Goal: Task Accomplishment & Management: Manage account settings

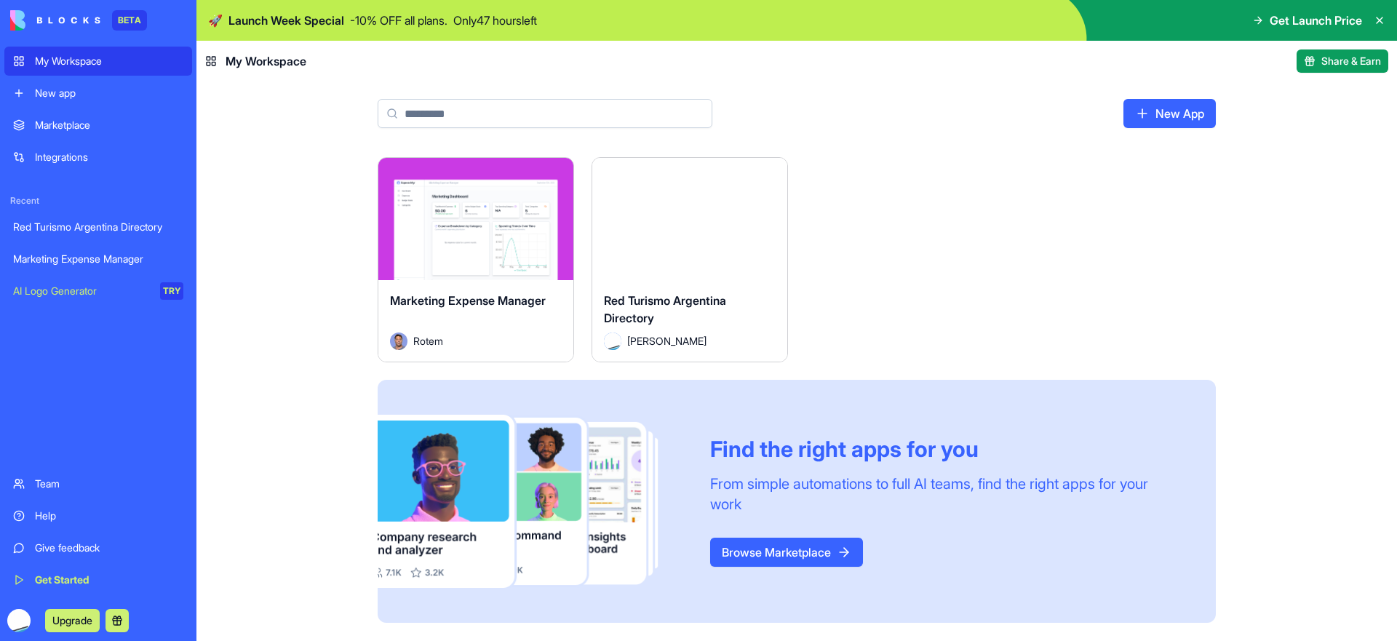
click at [684, 211] on button "Launch" at bounding box center [689, 218] width 109 height 29
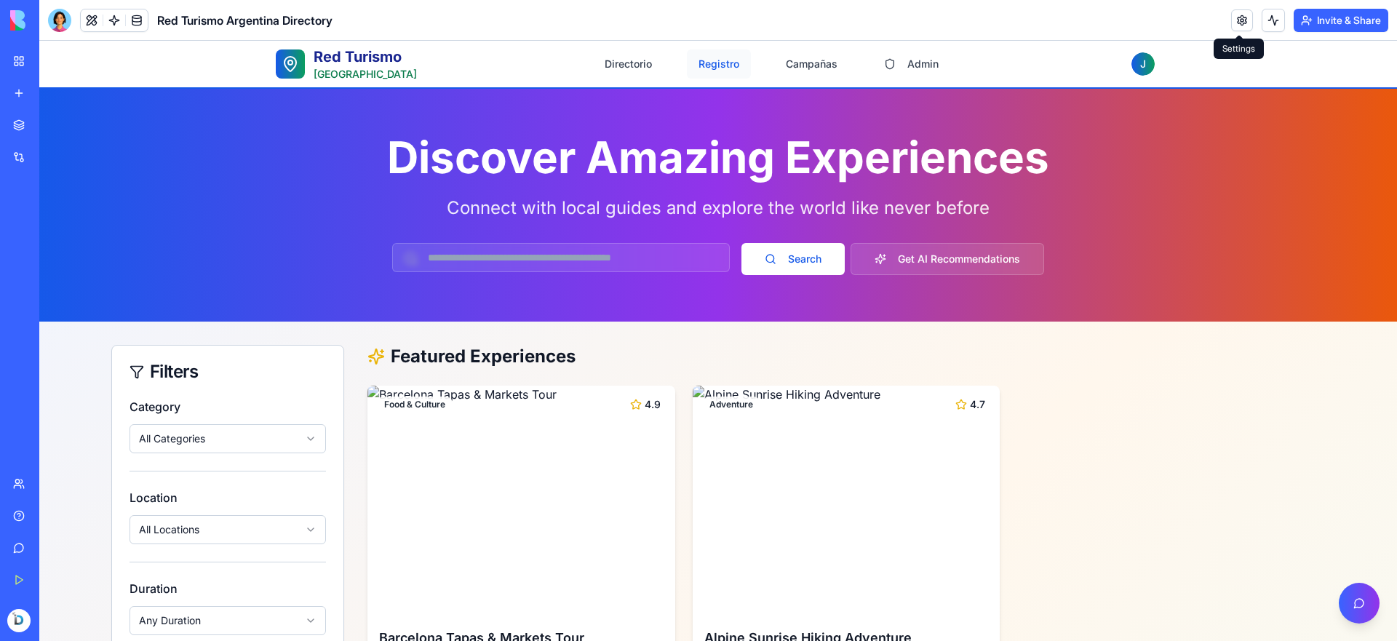
click at [718, 60] on button "Registro" at bounding box center [719, 63] width 64 height 29
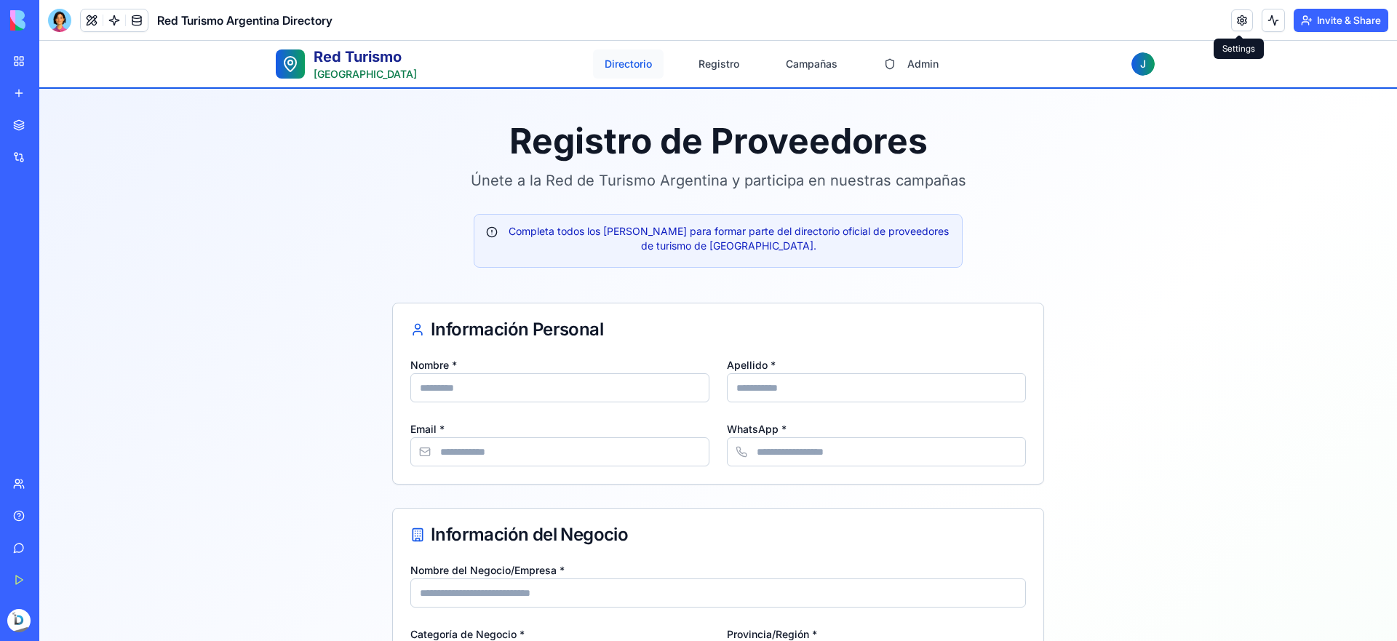
click at [631, 55] on button "Directorio" at bounding box center [628, 63] width 71 height 29
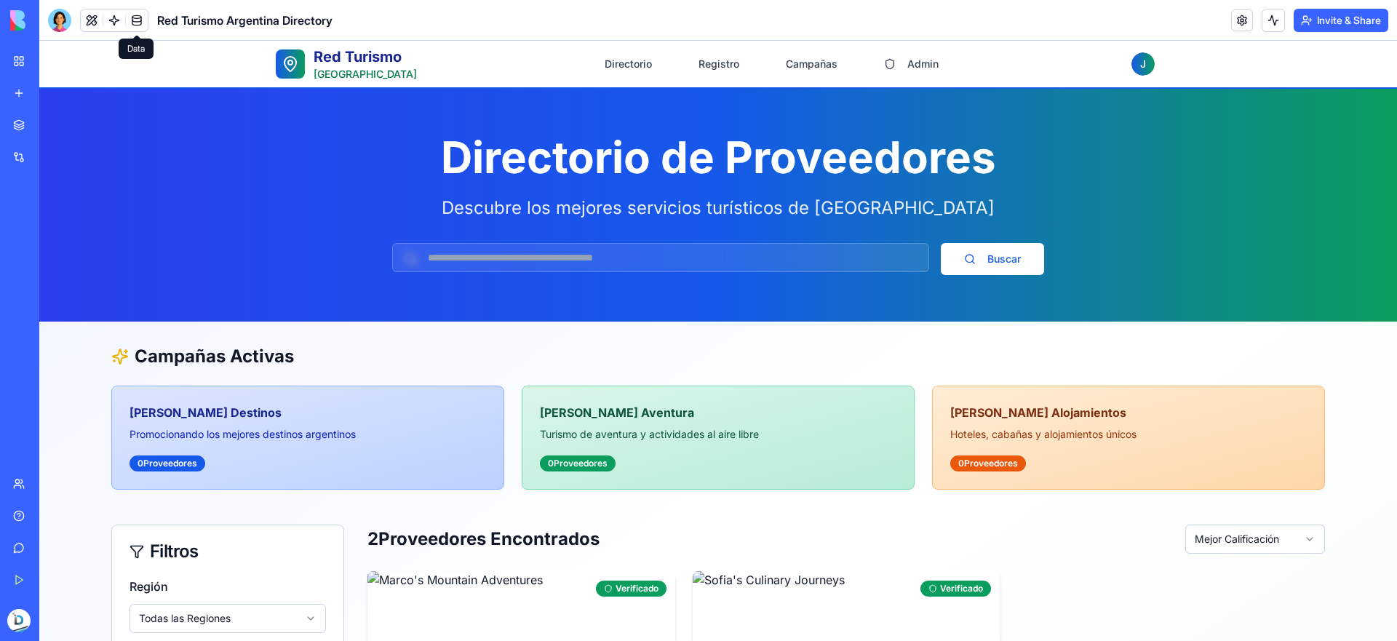
click at [133, 15] on link at bounding box center [137, 20] width 22 height 22
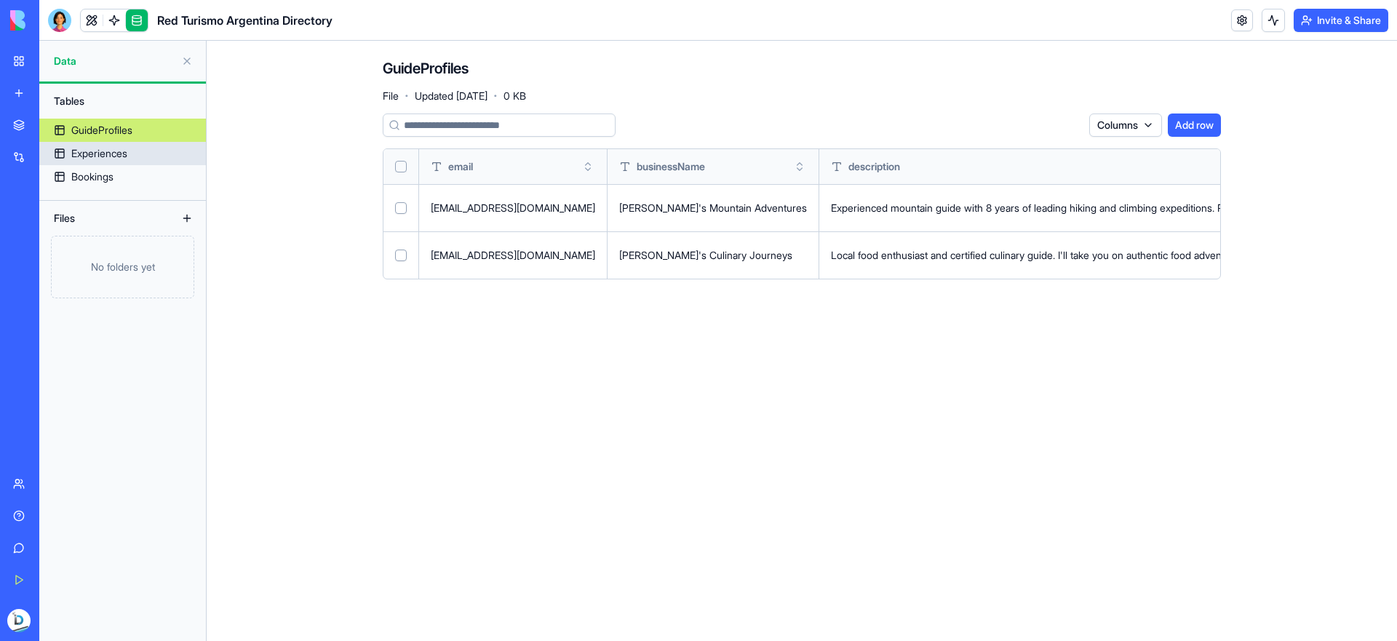
click at [140, 160] on link "Experiences" at bounding box center [122, 153] width 167 height 23
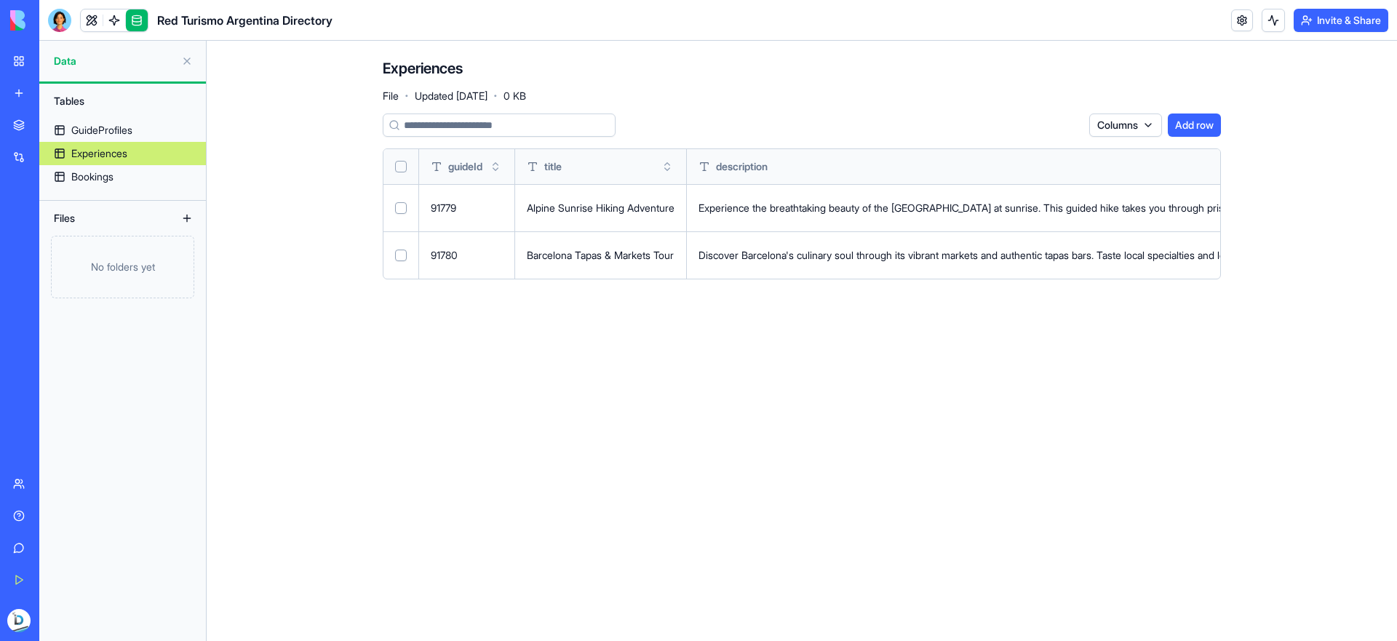
click at [191, 219] on button at bounding box center [186, 218] width 23 height 23
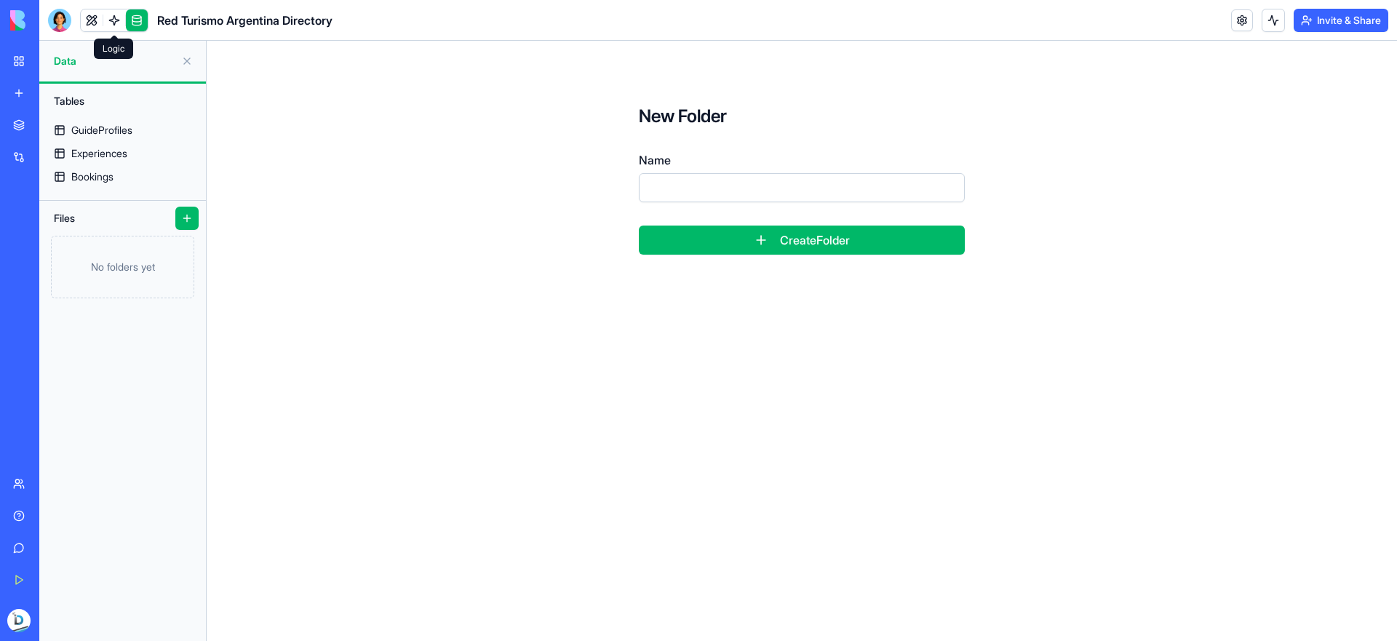
click at [115, 24] on link at bounding box center [114, 20] width 22 height 22
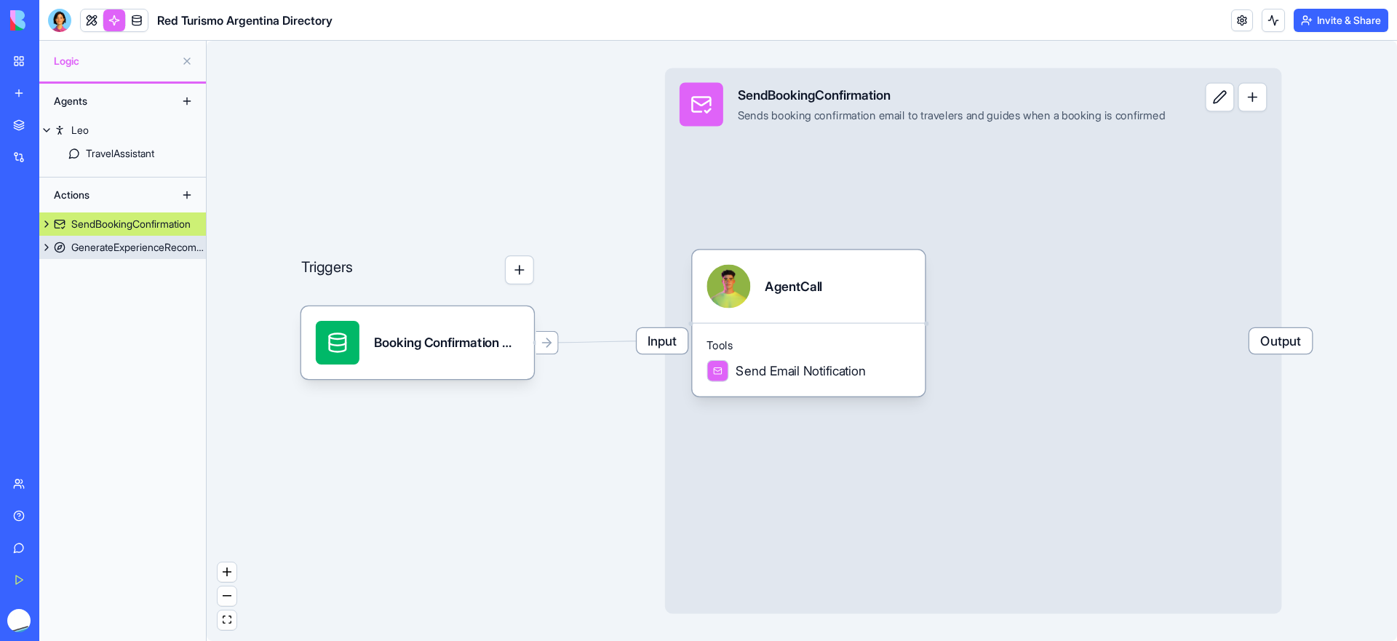
click at [173, 253] on div "GenerateExperienceRecommendations" at bounding box center [138, 247] width 135 height 15
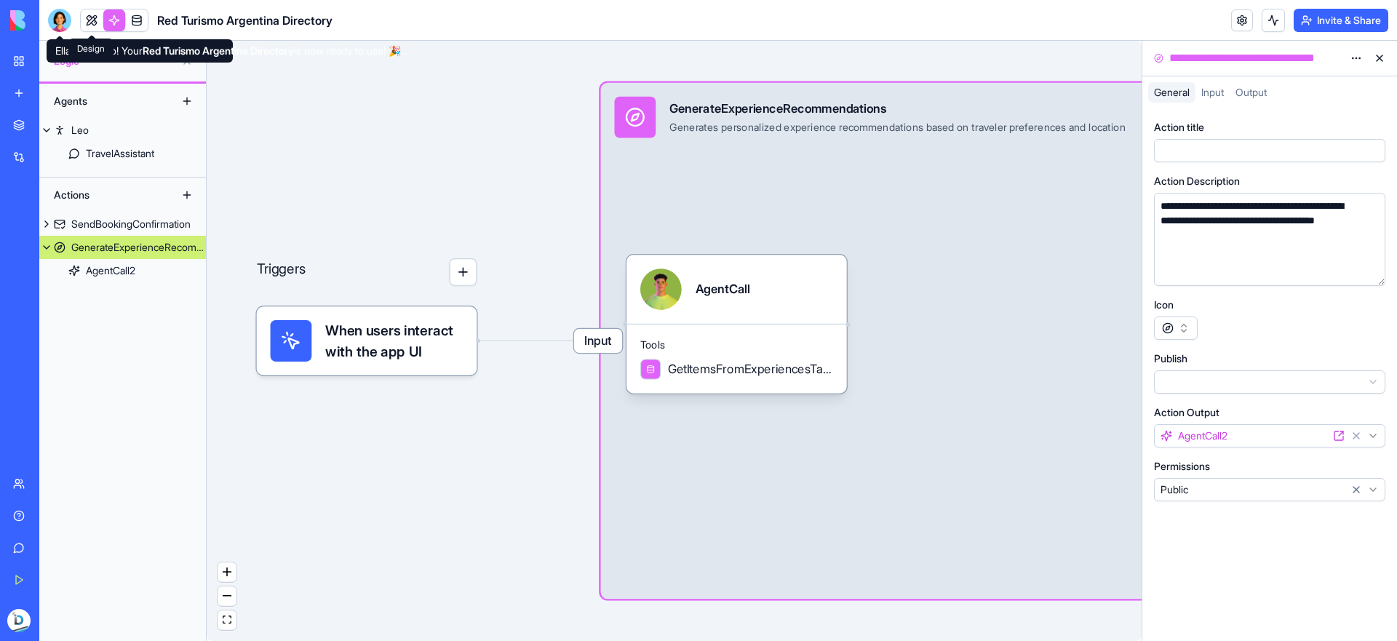
click at [92, 28] on link at bounding box center [92, 20] width 22 height 22
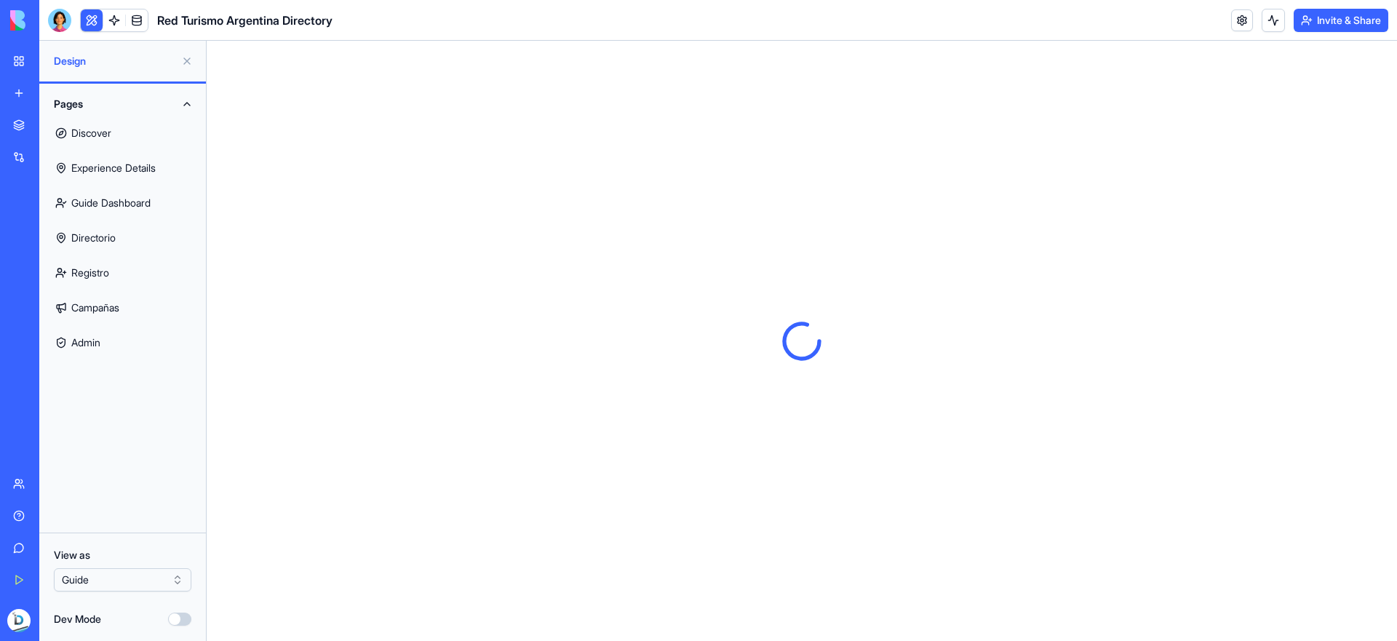
click at [129, 137] on link "Discover" at bounding box center [122, 133] width 149 height 35
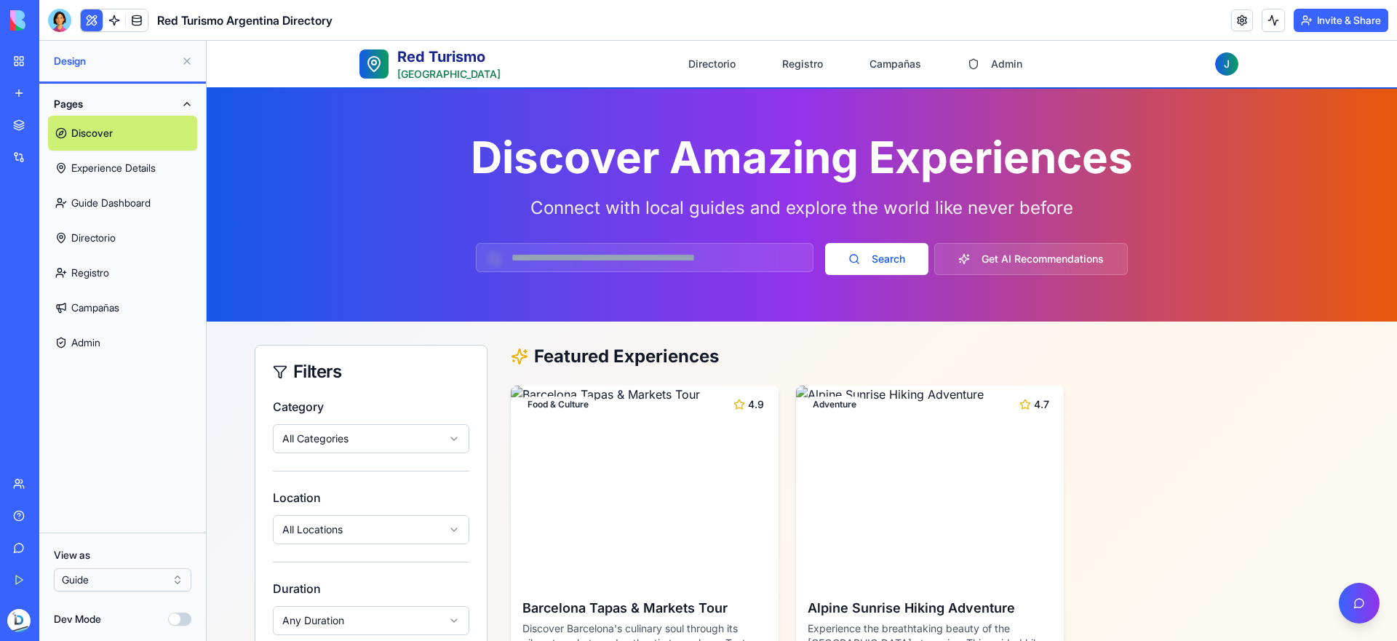
click at [102, 241] on link "Directorio" at bounding box center [122, 237] width 149 height 35
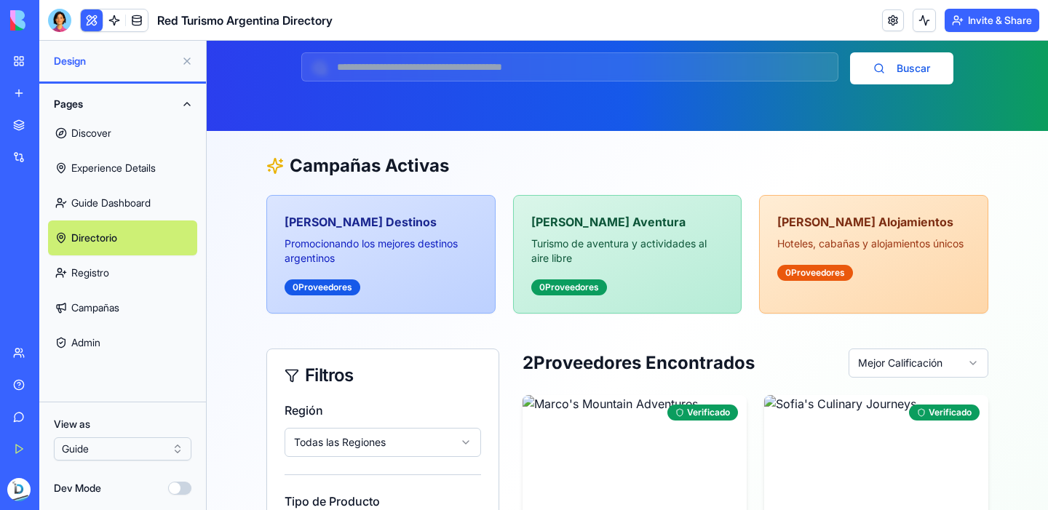
scroll to position [191, 0]
click at [603, 51] on div "Directorio de Proveedores Descubre los mejores servicios turísticos de Argentin…" at bounding box center [627, 14] width 745 height 140
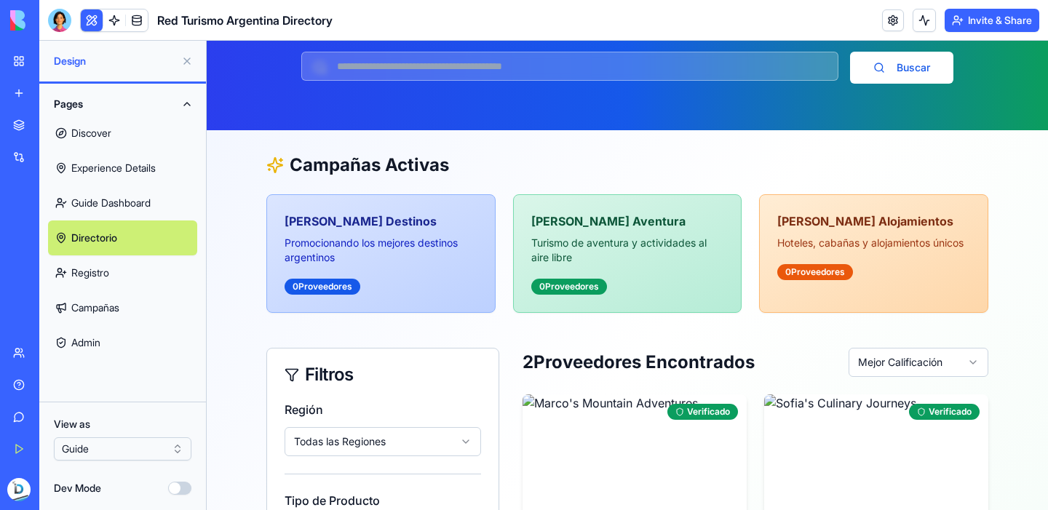
click at [572, 65] on input "text" at bounding box center [569, 66] width 537 height 29
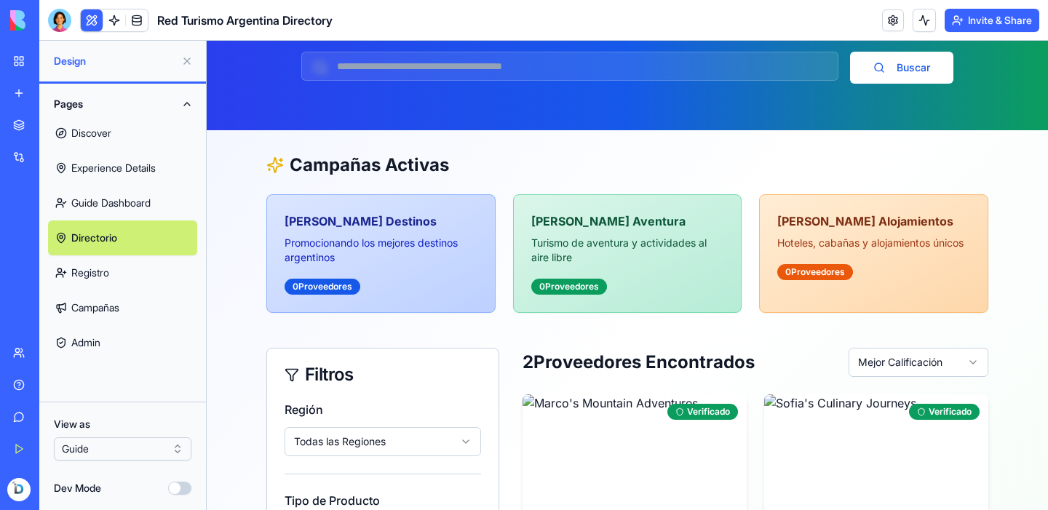
click at [618, 115] on div "Directorio de Proveedores Descubre los mejores servicios turísticos de Argentin…" at bounding box center [627, 13] width 841 height 233
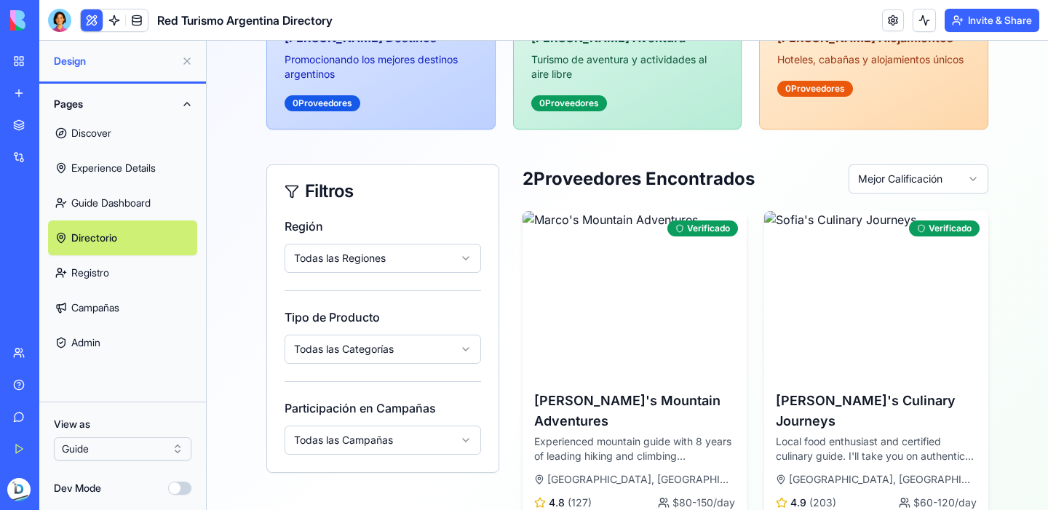
scroll to position [0, 0]
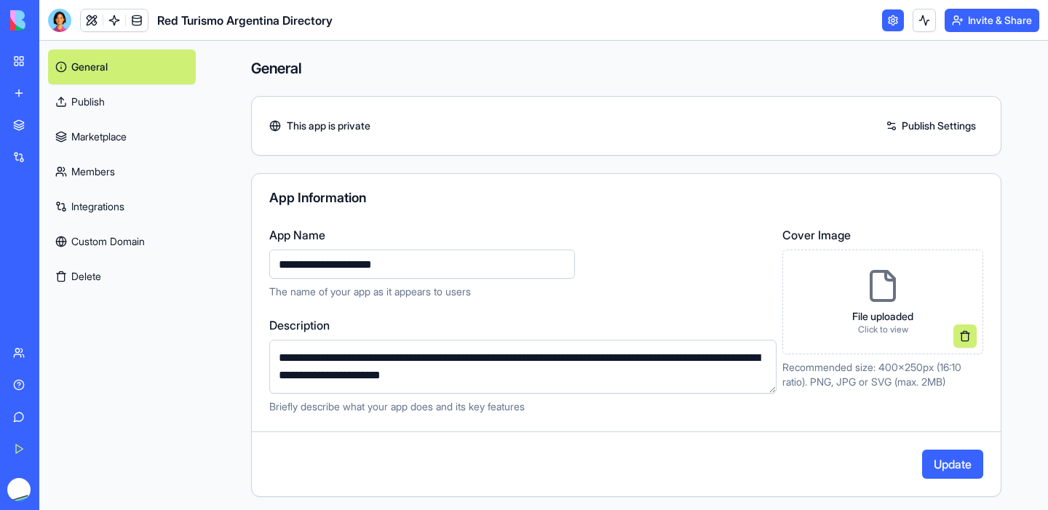
click at [927, 120] on link "Publish Settings" at bounding box center [930, 125] width 105 height 23
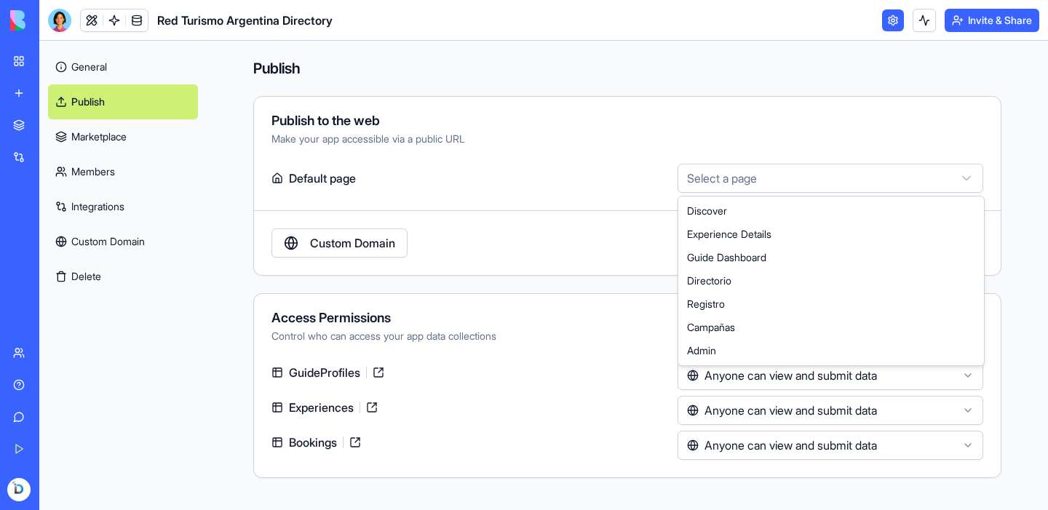
click at [877, 174] on html "**********" at bounding box center [524, 255] width 1048 height 510
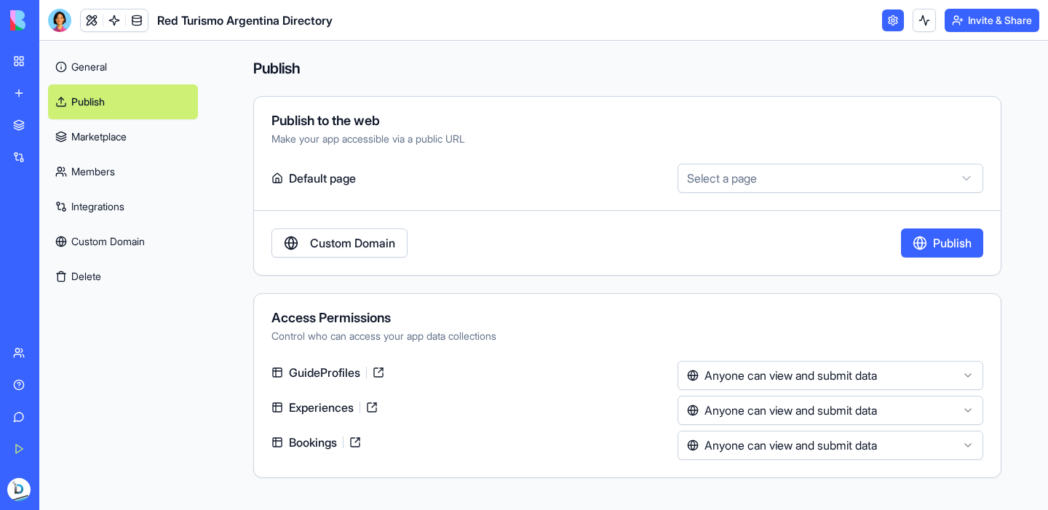
click at [859, 153] on html "**********" at bounding box center [524, 255] width 1048 height 510
click at [346, 247] on link "Custom Domain" at bounding box center [339, 242] width 136 height 29
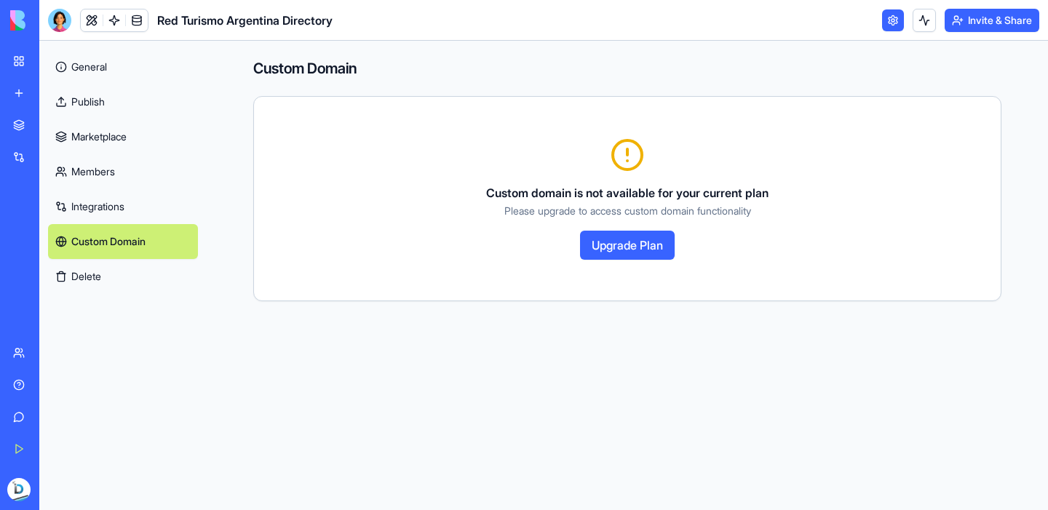
click at [634, 240] on button "Upgrade Plan" at bounding box center [627, 245] width 95 height 29
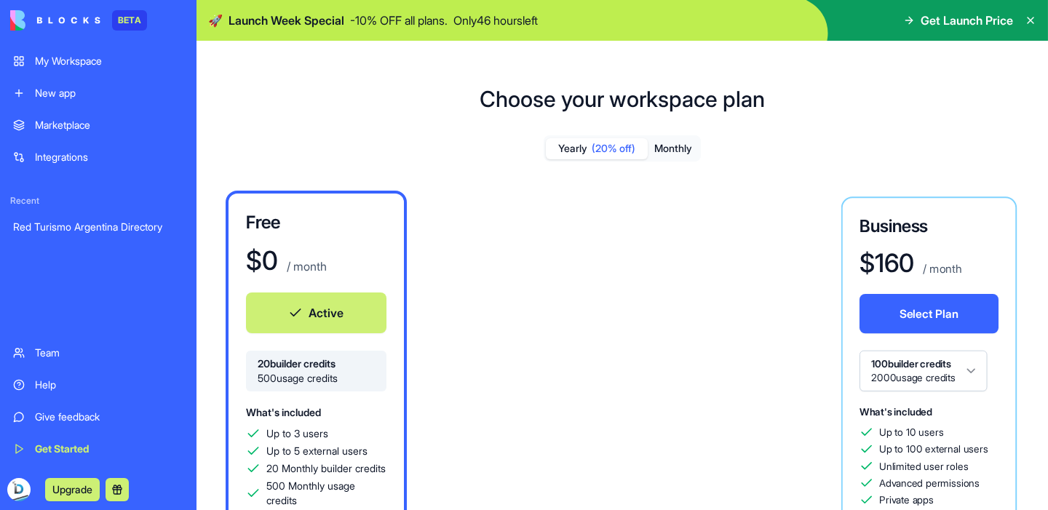
click at [690, 154] on button "Monthly" at bounding box center [673, 148] width 51 height 21
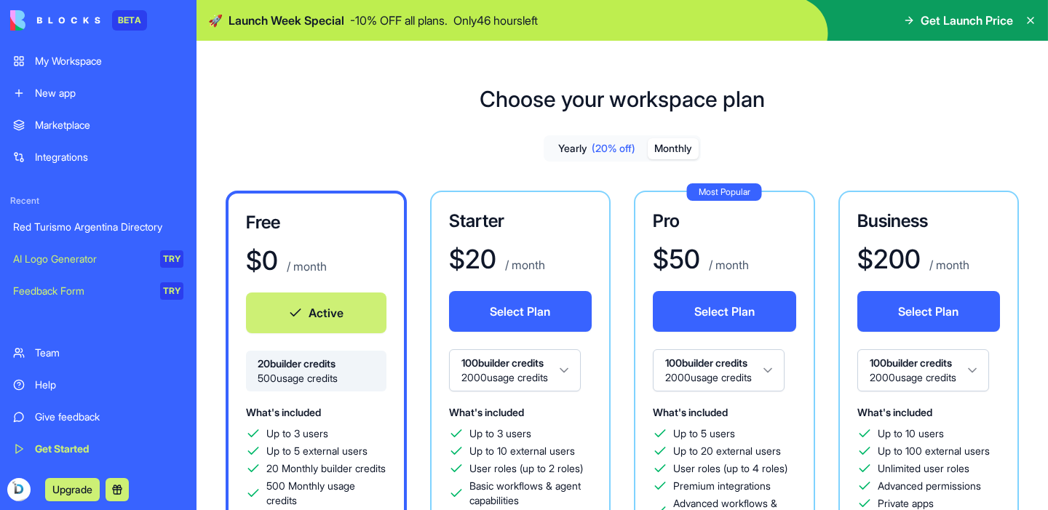
click at [589, 150] on button "Yearly (20% off)" at bounding box center [597, 148] width 102 height 21
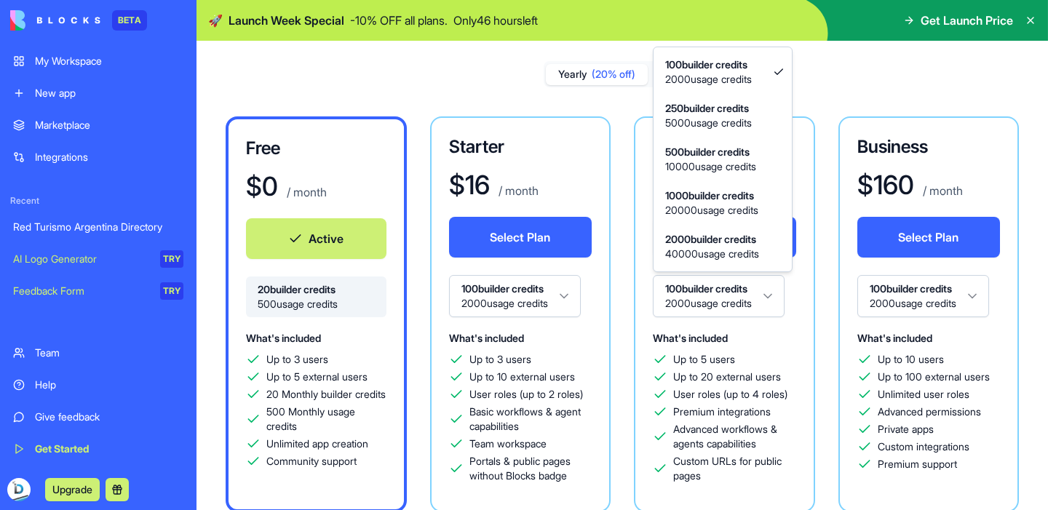
click at [764, 301] on html "BETA My Workspace New app Marketplace Integrations Recent Red Turismo Argentina…" at bounding box center [524, 255] width 1048 height 510
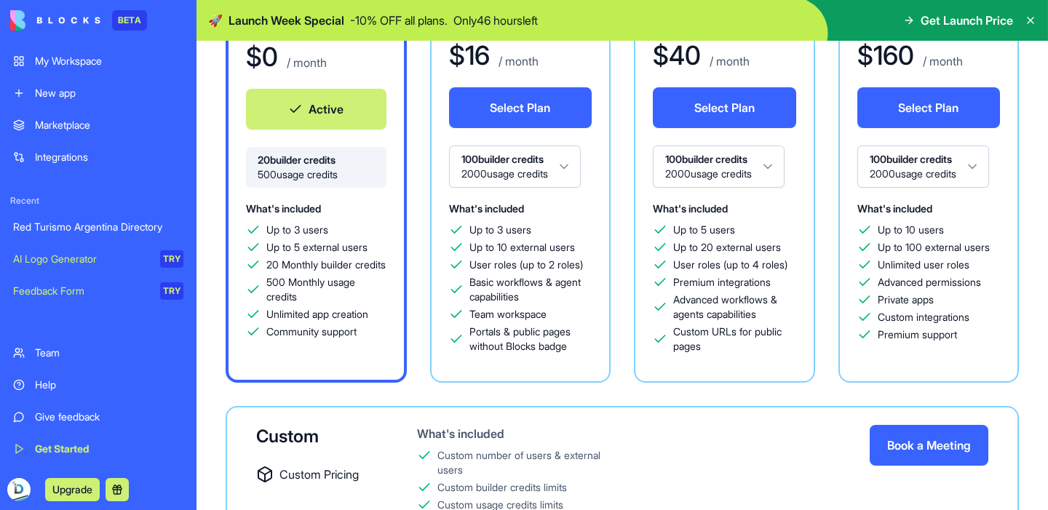
scroll to position [204, 0]
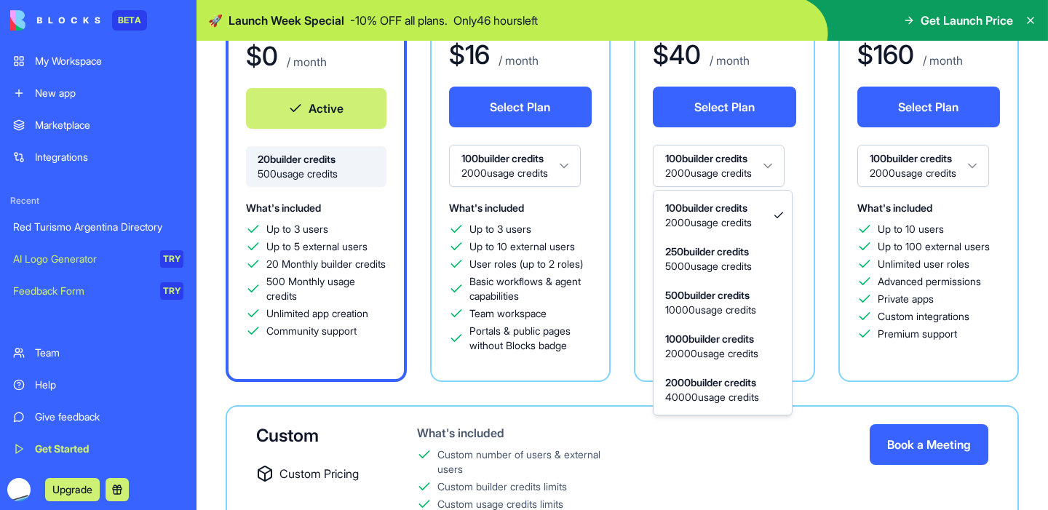
click at [753, 170] on html "BETA My Workspace New app Marketplace Integrations Recent Red Turismo Argentina…" at bounding box center [524, 255] width 1048 height 510
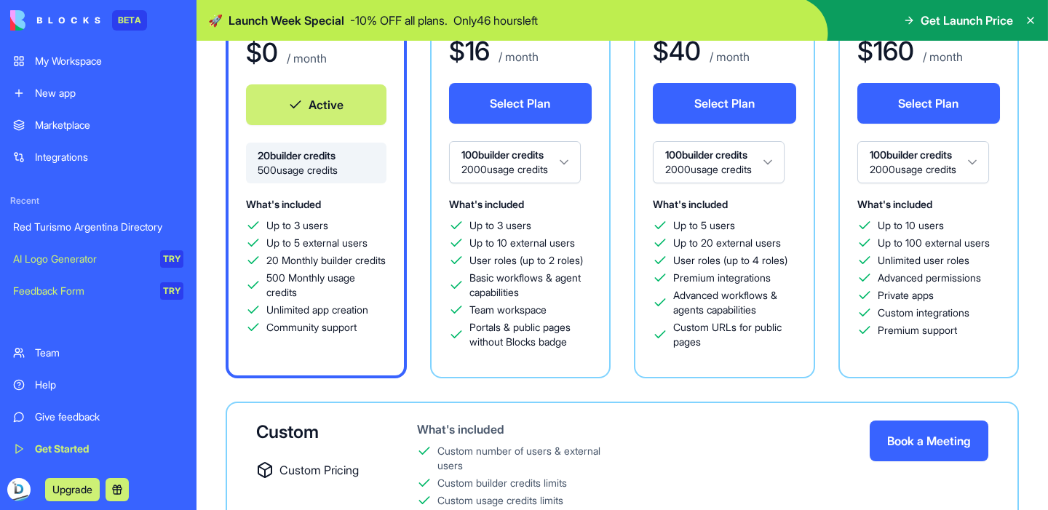
scroll to position [247, 0]
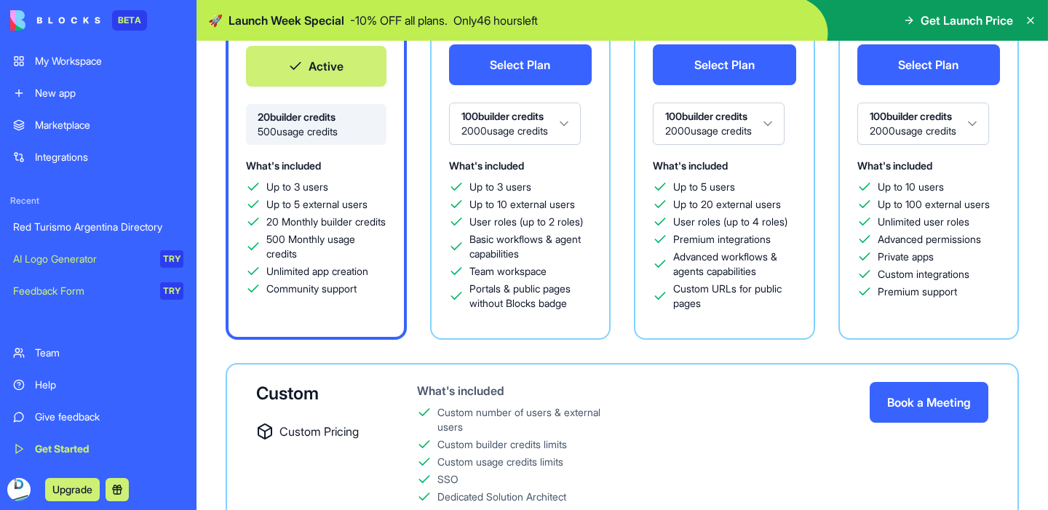
click at [100, 154] on div "Integrations" at bounding box center [109, 157] width 148 height 15
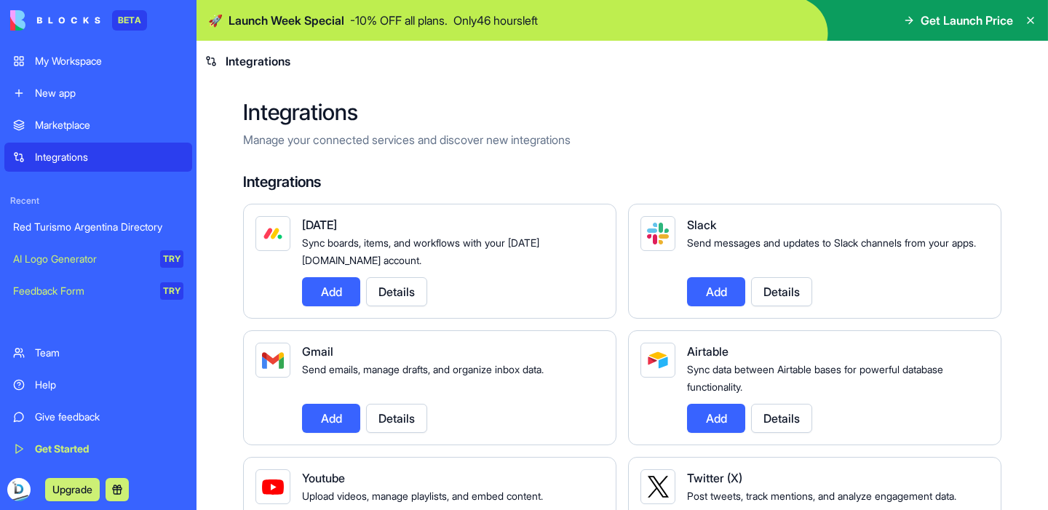
click at [102, 349] on div "Team" at bounding box center [109, 353] width 148 height 15
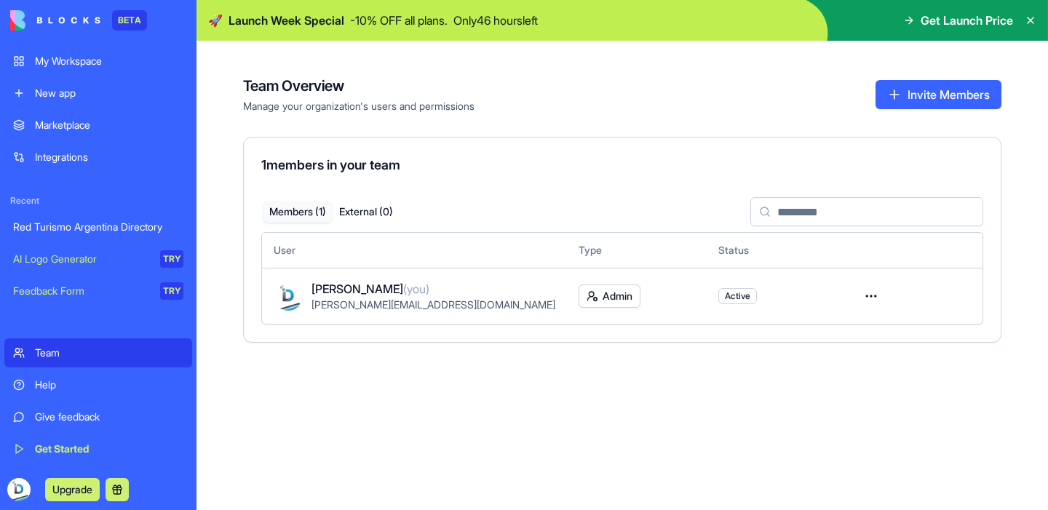
click at [143, 387] on div "Help" at bounding box center [109, 385] width 148 height 15
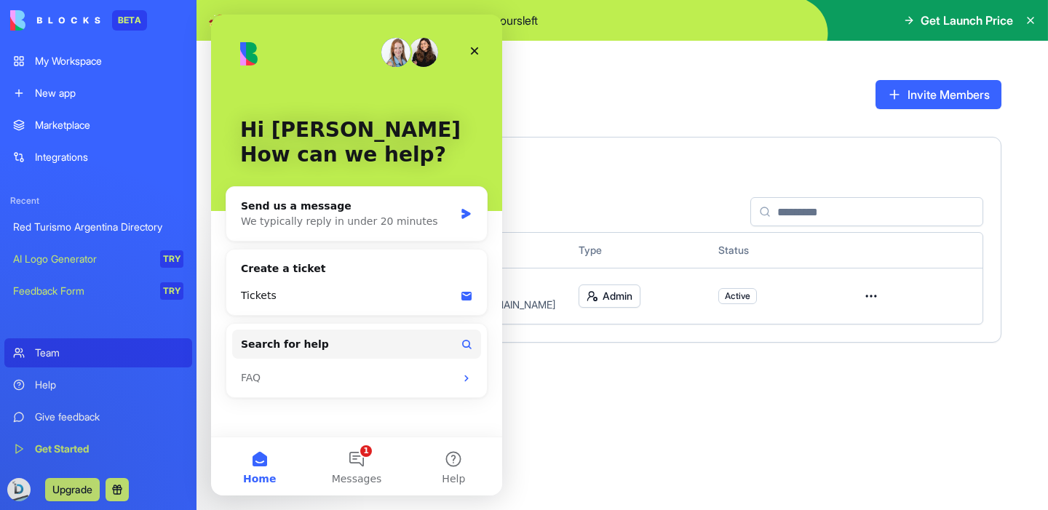
click at [546, 437] on div "Team Overview Manage your organization's users and permissions Invite Members 1…" at bounding box center [621, 275] width 851 height 469
click at [46, 386] on div "Help" at bounding box center [109, 385] width 148 height 15
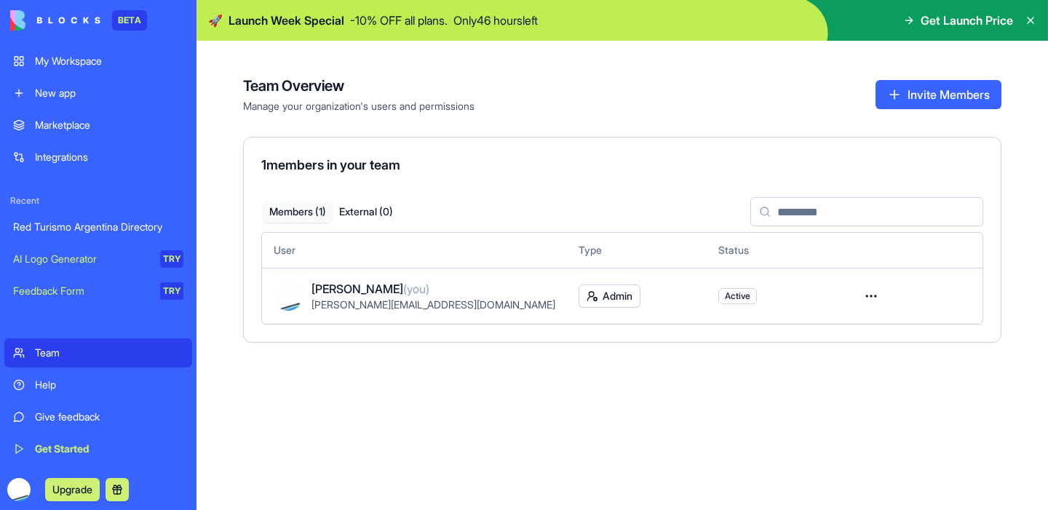
click at [113, 57] on div "My Workspace" at bounding box center [109, 61] width 148 height 15
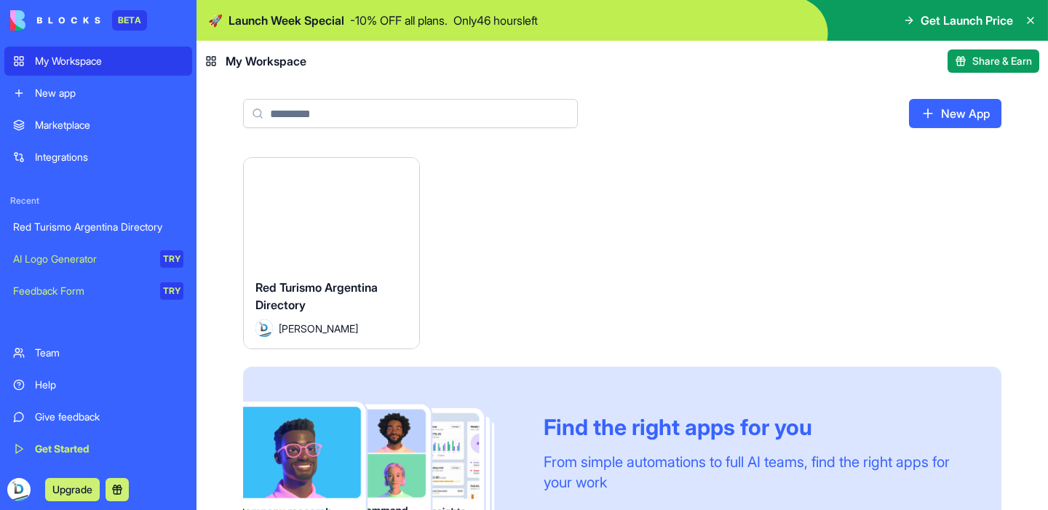
click at [316, 209] on button "Launch" at bounding box center [330, 212] width 109 height 29
